Goal: Find contact information: Find contact information

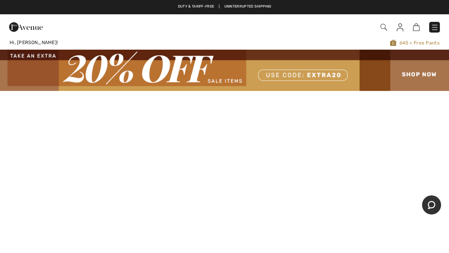
click at [437, 27] on img at bounding box center [435, 27] width 8 height 8
click at [399, 28] on img at bounding box center [400, 27] width 7 height 8
click at [401, 23] on img at bounding box center [400, 27] width 7 height 8
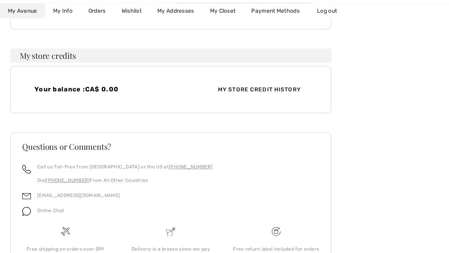
scroll to position [234, 0]
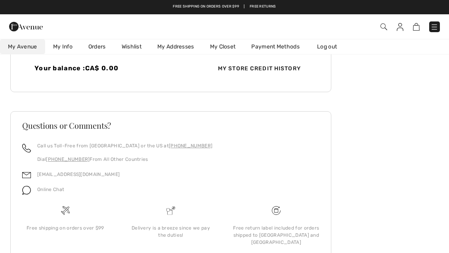
click at [277, 199] on div "Online Chat" at bounding box center [170, 191] width 297 height 15
click at [74, 172] on link "[EMAIL_ADDRESS][DOMAIN_NAME]" at bounding box center [78, 174] width 82 height 6
